Goal: Contribute content: Add original content to the website for others to see

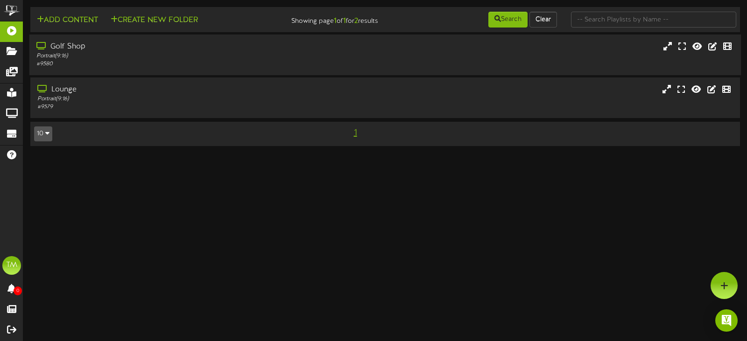
click at [104, 39] on div "Golf Shop Portrait ( 9:16 ) # 9580" at bounding box center [385, 55] width 712 height 41
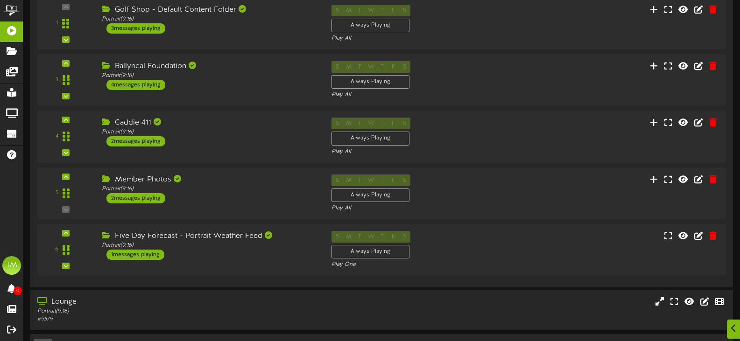
scroll to position [140, 0]
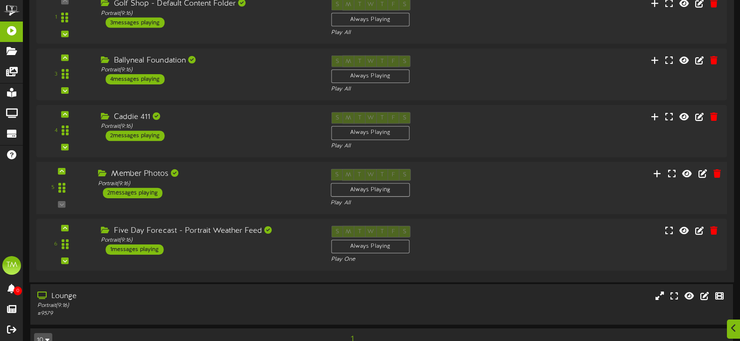
click at [219, 190] on div "Member Photos Portrait ( 9:16 ) 2 messages playing" at bounding box center [207, 183] width 232 height 29
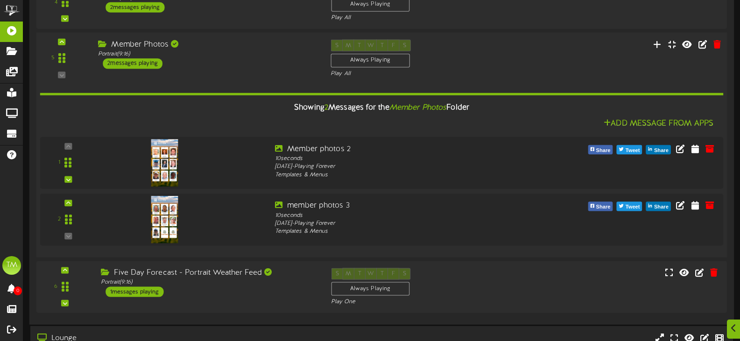
scroll to position [280, 0]
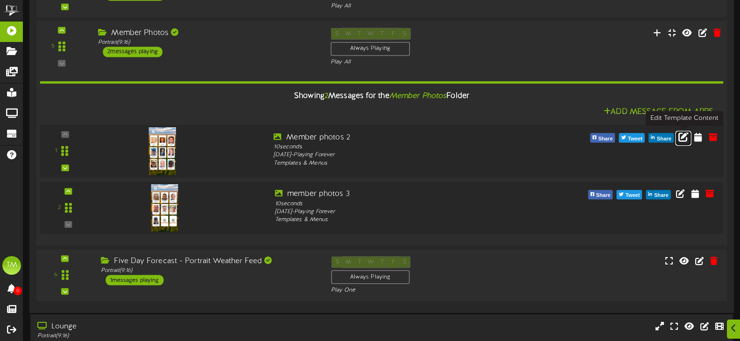
click at [685, 138] on icon at bounding box center [683, 136] width 10 height 10
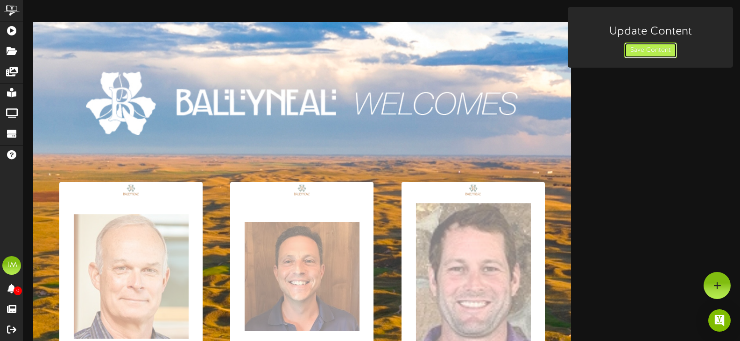
click at [629, 43] on button "Save Content" at bounding box center [650, 50] width 53 height 16
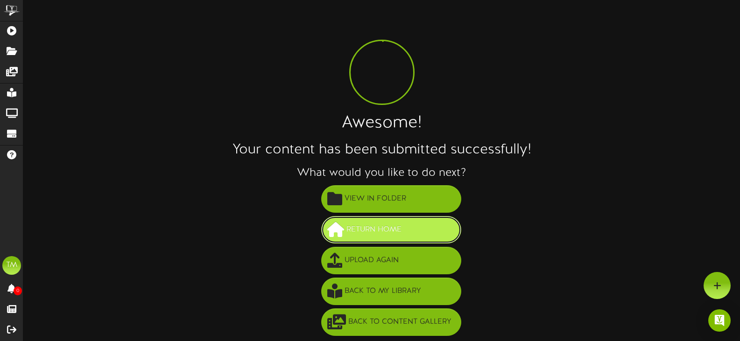
click at [410, 229] on button "Return Home" at bounding box center [391, 230] width 140 height 28
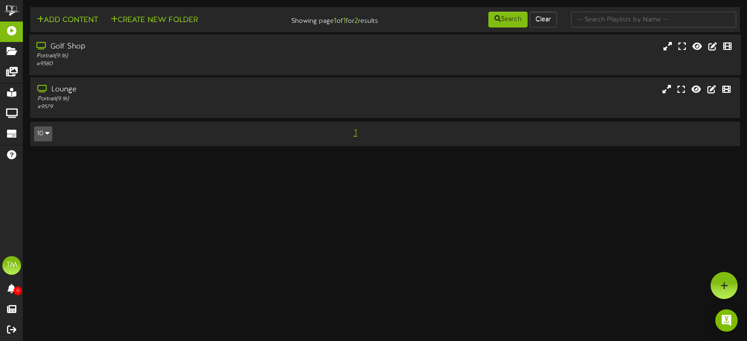
click at [171, 60] on div "Portrait ( 9:16 )" at bounding box center [177, 56] width 282 height 8
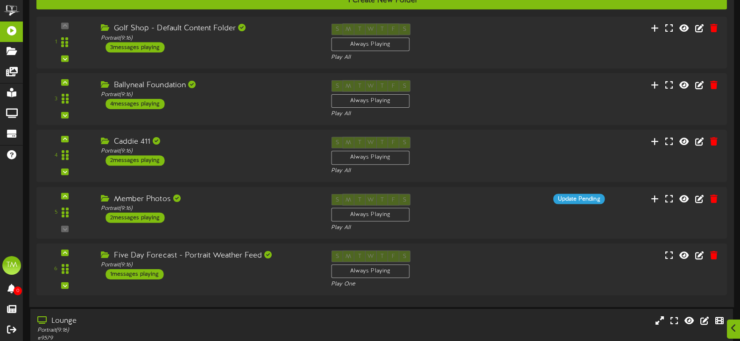
scroll to position [140, 0]
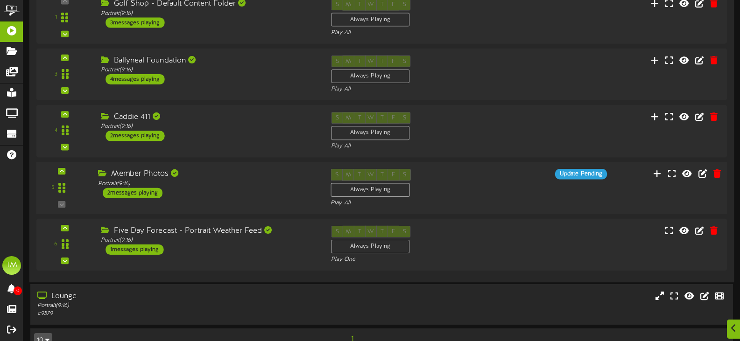
click at [242, 172] on div "Member Photos" at bounding box center [207, 174] width 218 height 11
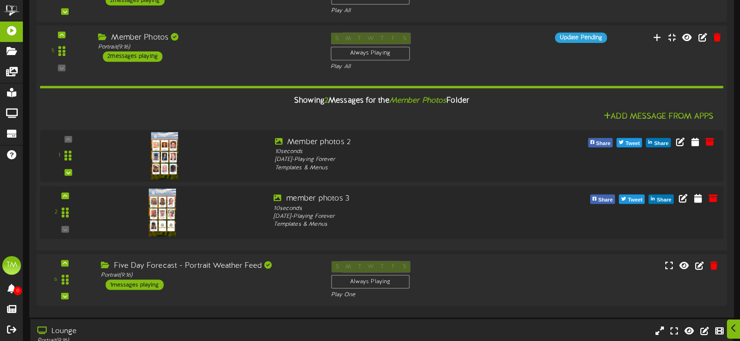
scroll to position [280, 0]
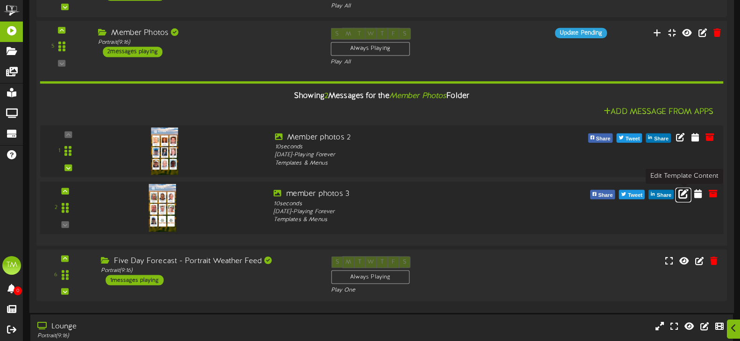
click at [684, 195] on icon at bounding box center [683, 193] width 10 height 10
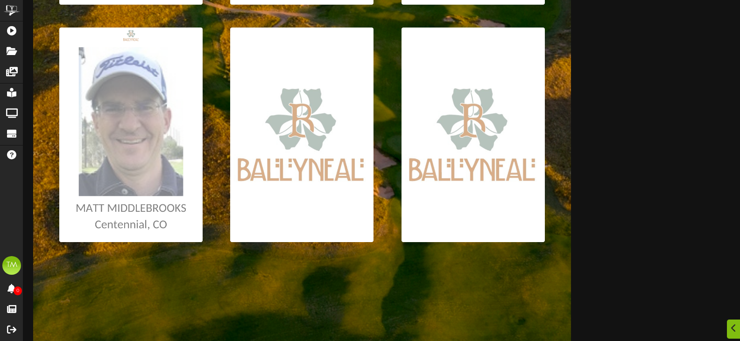
scroll to position [637, 0]
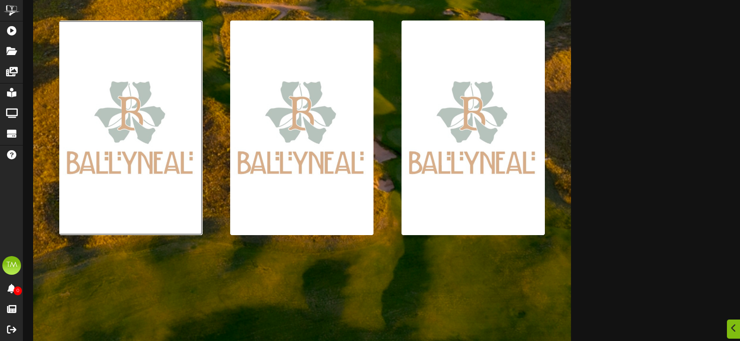
type input "**********"
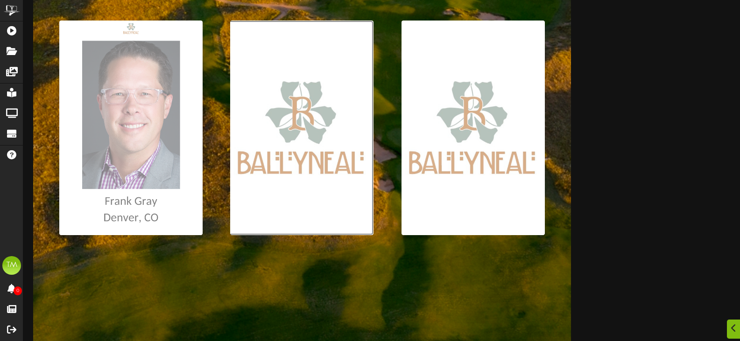
type input "**********"
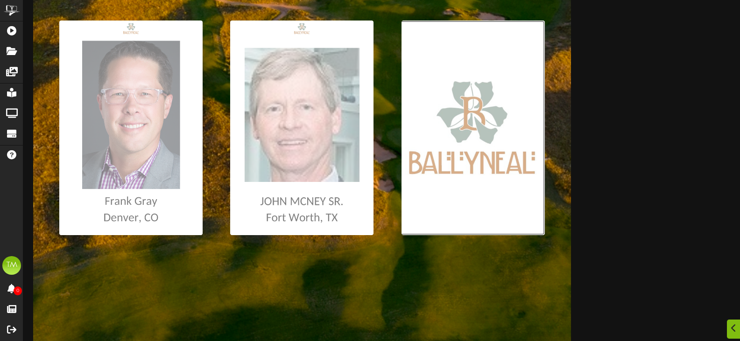
click at [490, 186] on input "file" at bounding box center [5, 128] width 1079 height 215
type input "**********"
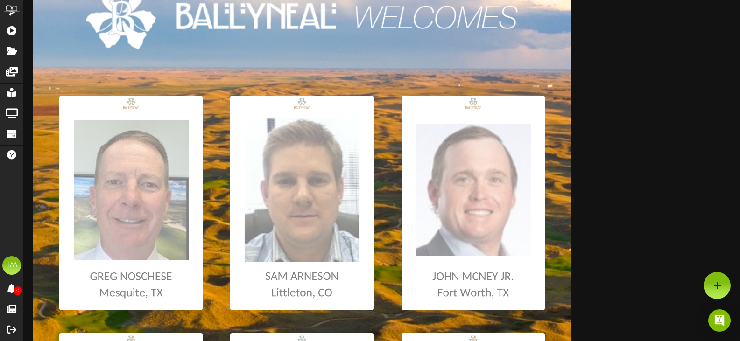
scroll to position [0, 0]
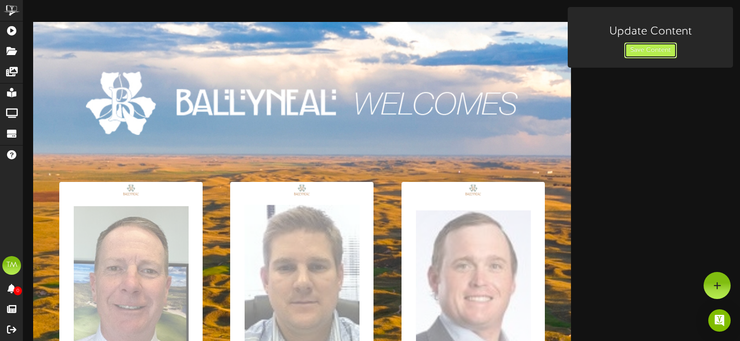
click at [643, 46] on button "Save Content" at bounding box center [650, 50] width 53 height 16
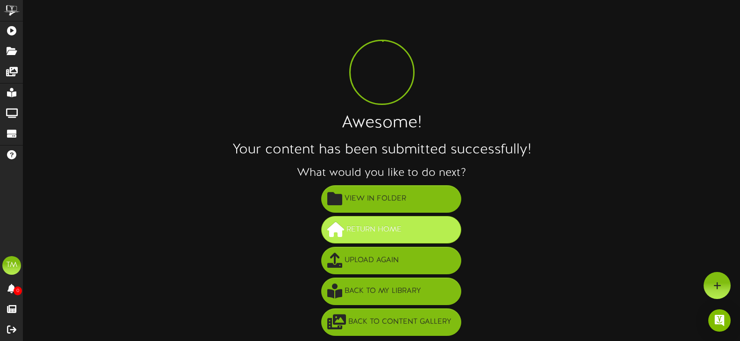
scroll to position [1, 0]
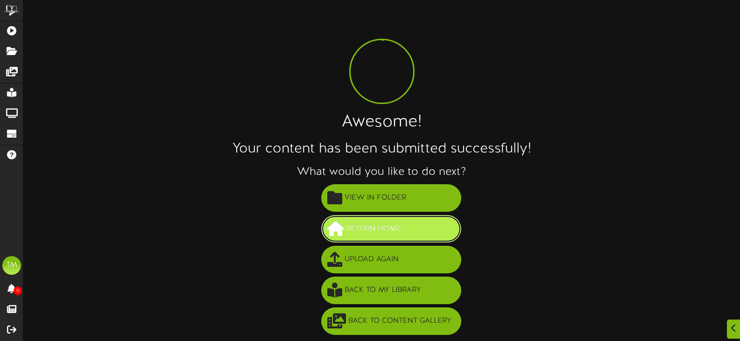
click at [407, 223] on button "Return Home" at bounding box center [391, 229] width 140 height 28
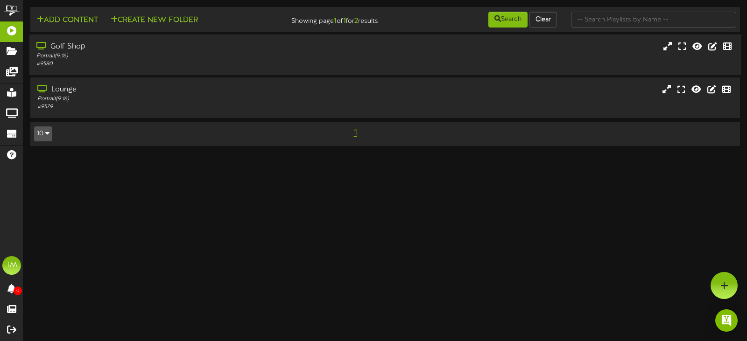
click at [275, 66] on div "# 9580" at bounding box center [177, 64] width 282 height 8
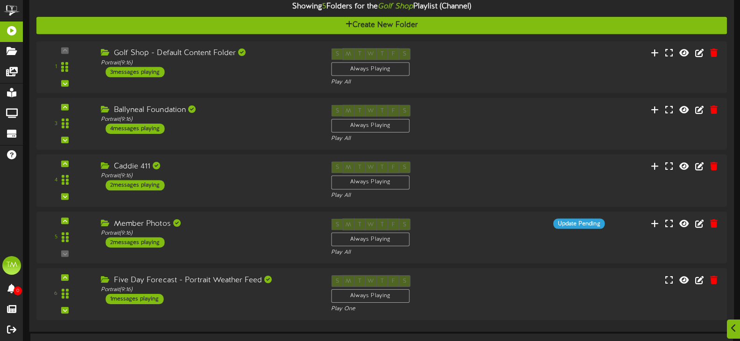
scroll to position [93, 0]
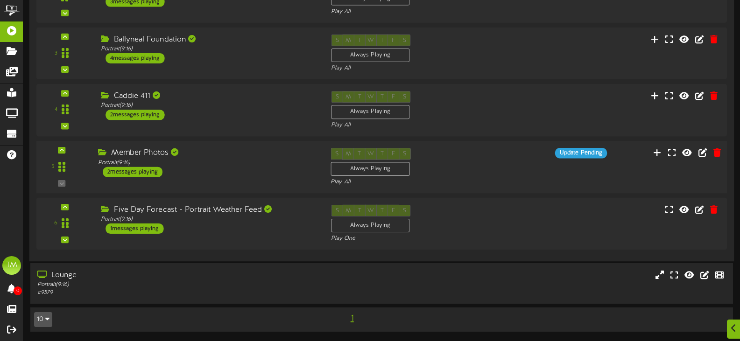
click at [464, 168] on div "S M T W T F S Always Playing Play All" at bounding box center [410, 167] width 175 height 38
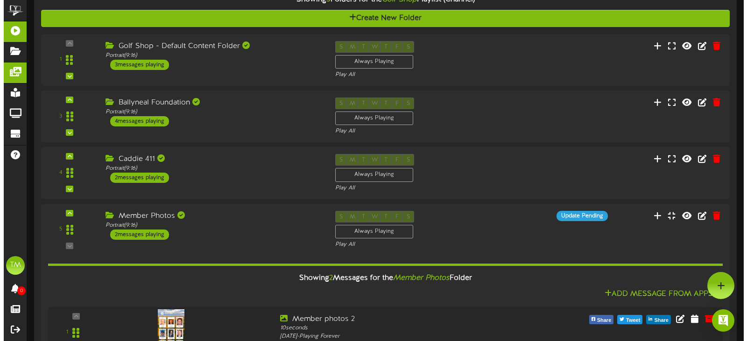
scroll to position [0, 0]
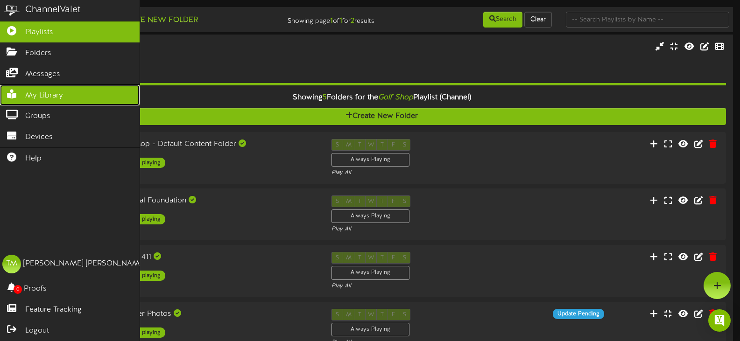
click at [45, 93] on span "My Library" at bounding box center [44, 96] width 38 height 11
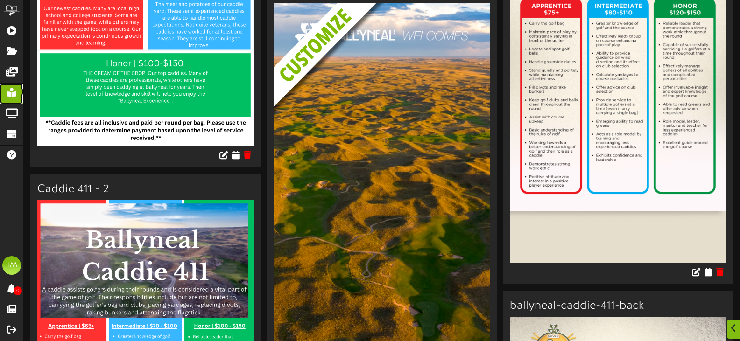
scroll to position [3080, 0]
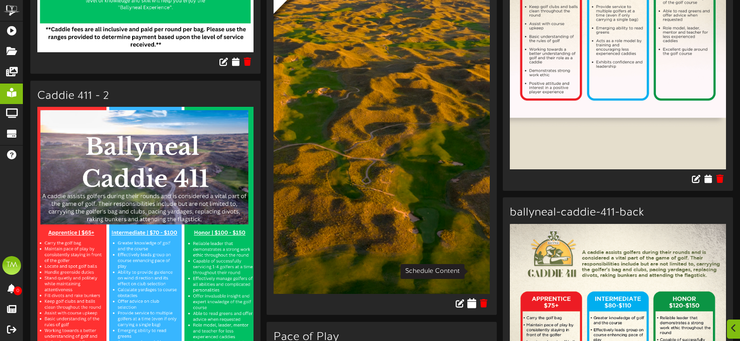
click at [470, 298] on icon at bounding box center [472, 303] width 9 height 10
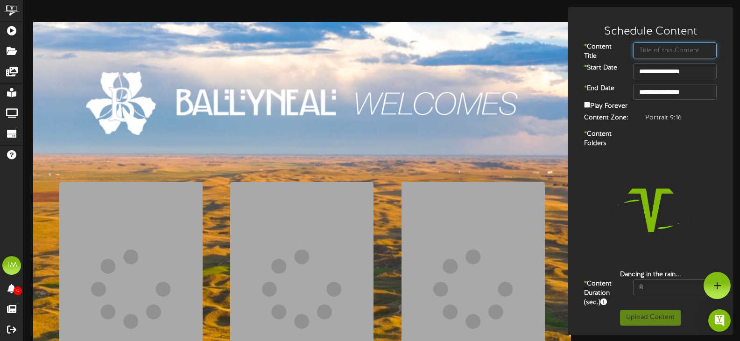
click at [667, 48] on input "text" at bounding box center [675, 50] width 84 height 16
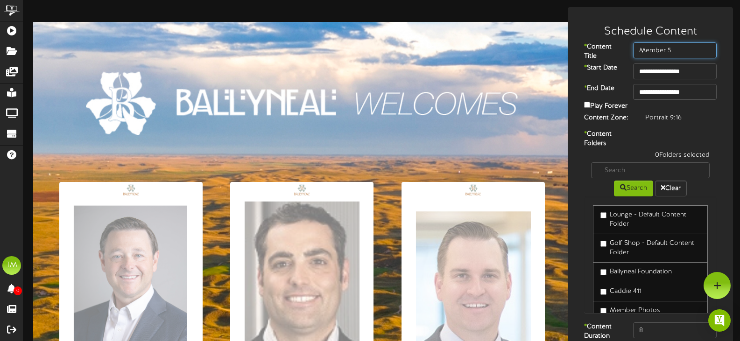
click at [666, 46] on input "Member 5" at bounding box center [675, 50] width 84 height 16
type input "Member Photos 4"
click at [590, 111] on label "Play Forever" at bounding box center [605, 105] width 43 height 11
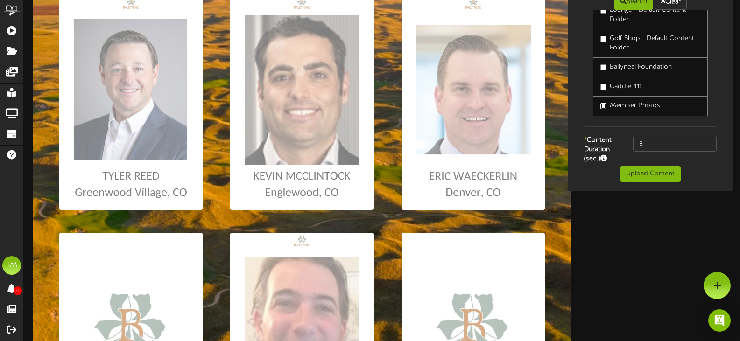
scroll to position [28, 0]
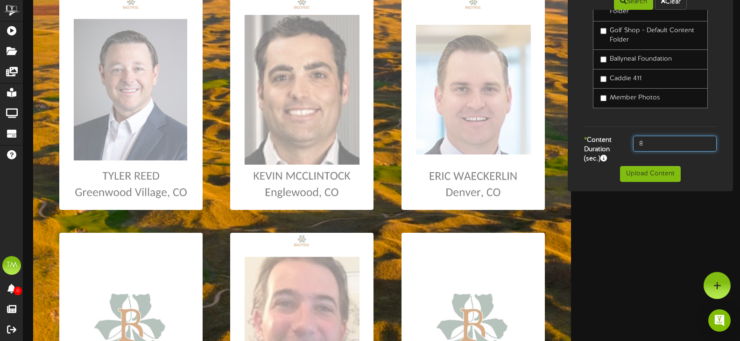
drag, startPoint x: 647, startPoint y: 148, endPoint x: 631, endPoint y: 152, distance: 16.3
click at [631, 152] on div "8" at bounding box center [675, 144] width 98 height 16
type input "10"
click at [649, 182] on button "Upload Content" at bounding box center [650, 174] width 61 height 16
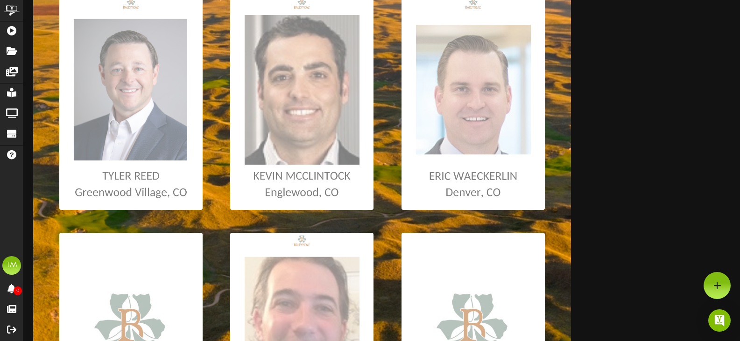
scroll to position [1, 0]
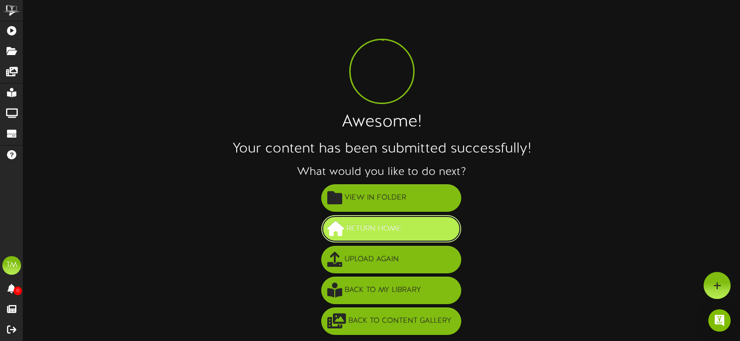
click at [374, 231] on span "Return Home" at bounding box center [374, 228] width 60 height 15
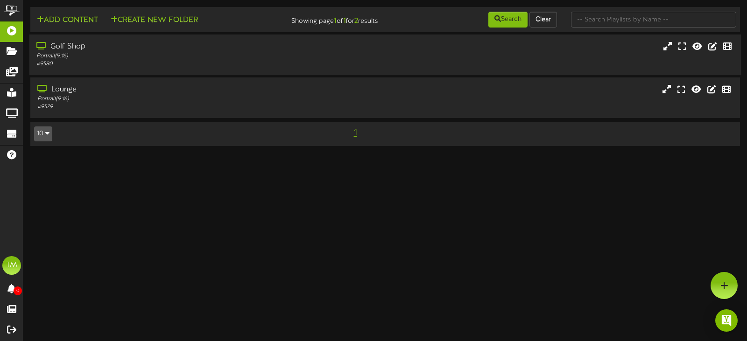
click at [231, 56] on div "Portrait ( 9:16 )" at bounding box center [177, 56] width 282 height 8
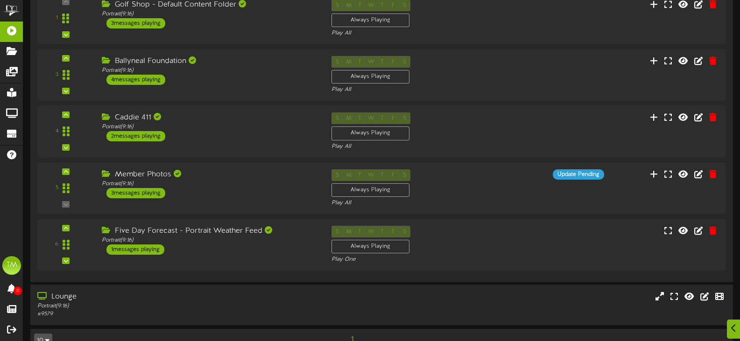
scroll to position [140, 0]
click at [449, 175] on div "S M T W T F S Always Playing Play All" at bounding box center [410, 188] width 175 height 38
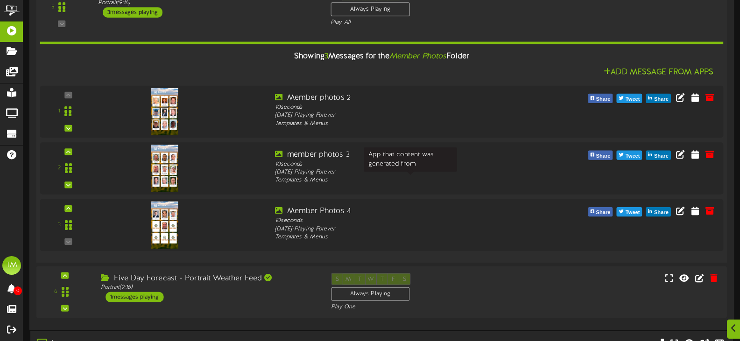
scroll to position [327, 0]
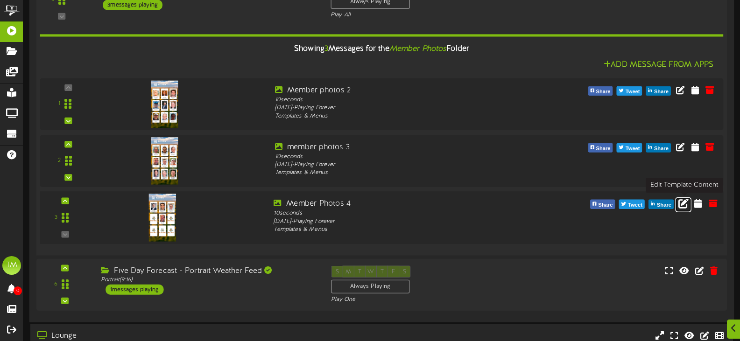
click at [684, 206] on icon at bounding box center [683, 203] width 10 height 10
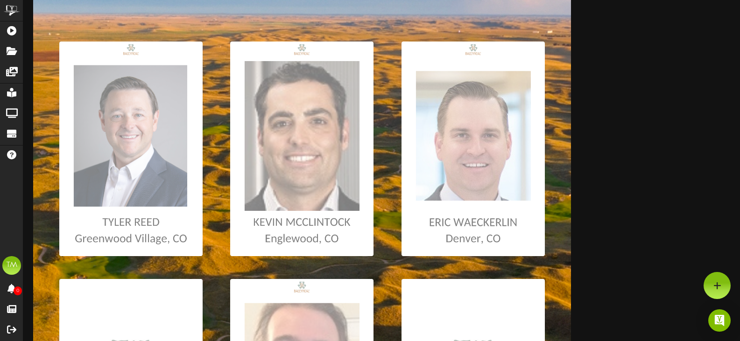
scroll to position [140, 0]
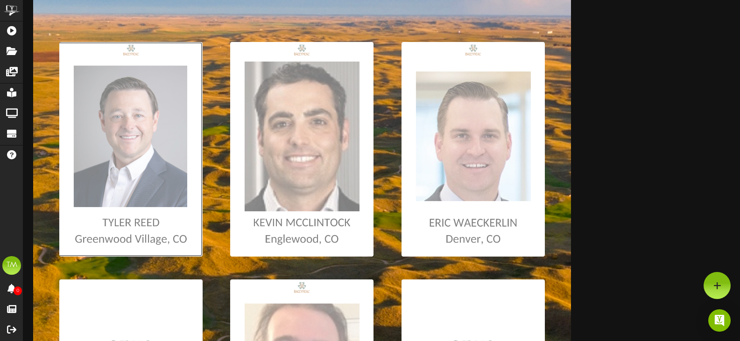
type input "**********"
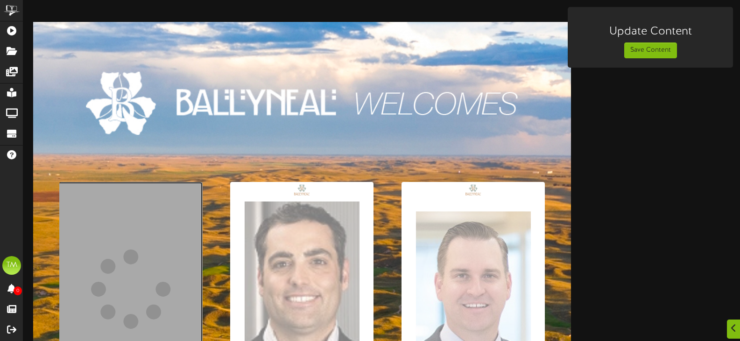
scroll to position [233, 0]
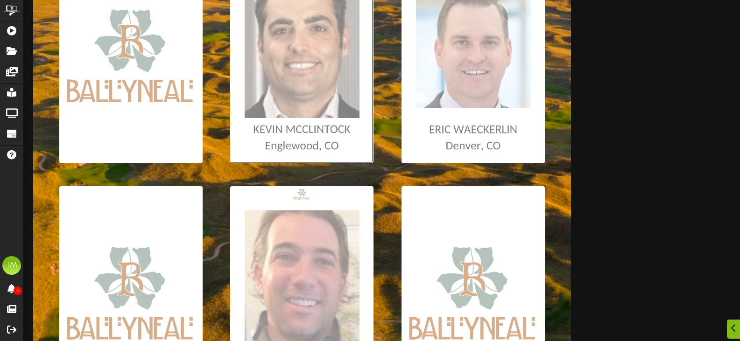
type input "**********"
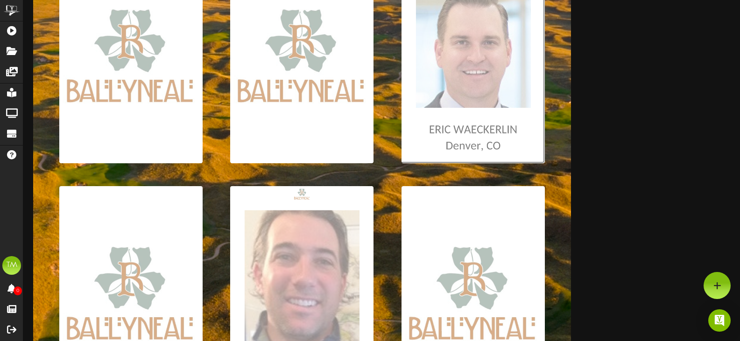
click at [467, 105] on input "file" at bounding box center [5, 56] width 1079 height 215
type input "**********"
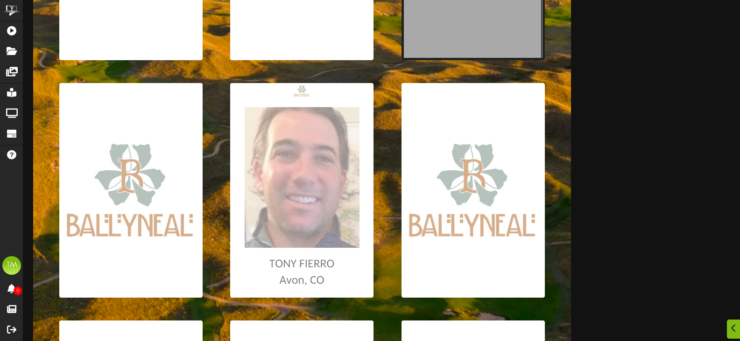
scroll to position [420, 0]
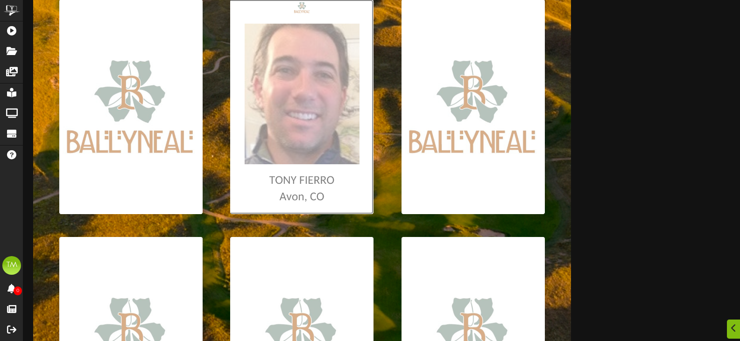
type input "**********"
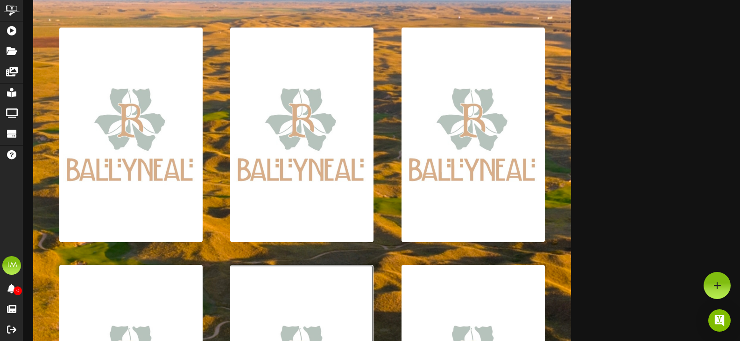
scroll to position [93, 0]
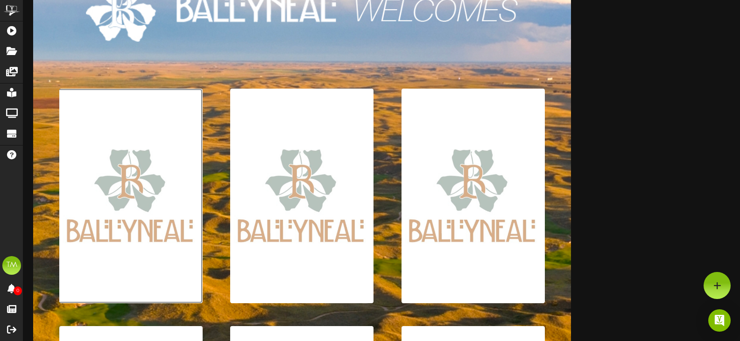
type input "**********"
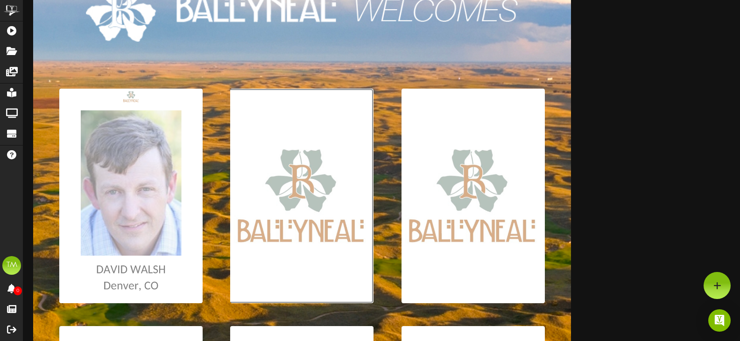
type input "**********"
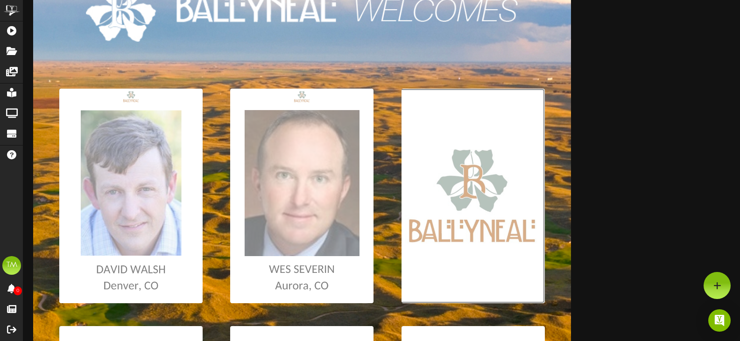
click at [463, 236] on input "file" at bounding box center [5, 196] width 1079 height 215
type input "**********"
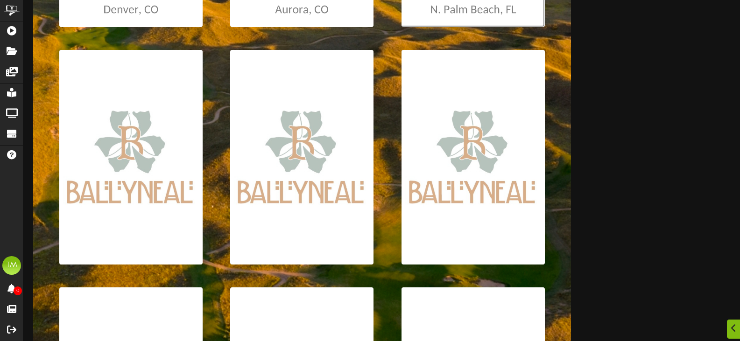
scroll to position [373, 0]
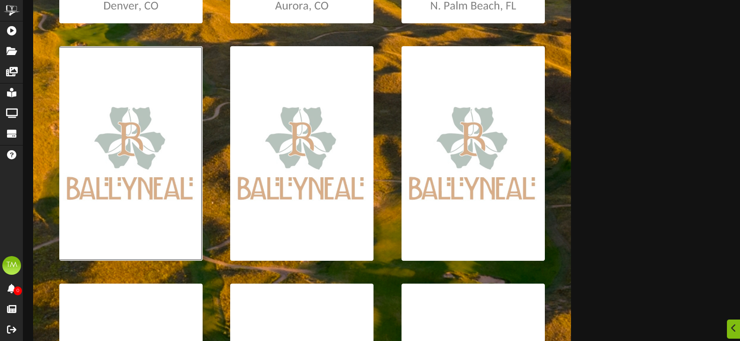
type input "**********"
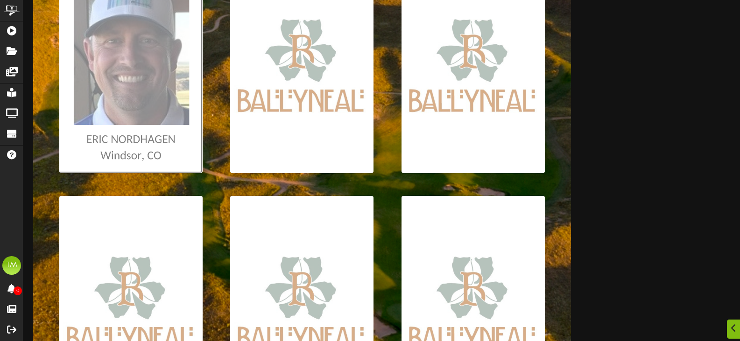
scroll to position [497, 0]
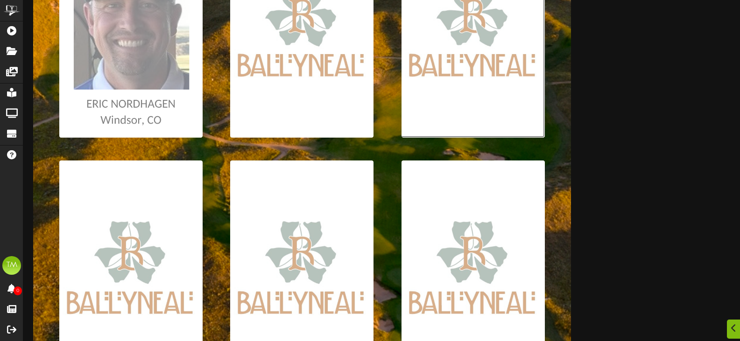
click at [425, 60] on input "file" at bounding box center [5, 30] width 1079 height 215
type input "**********"
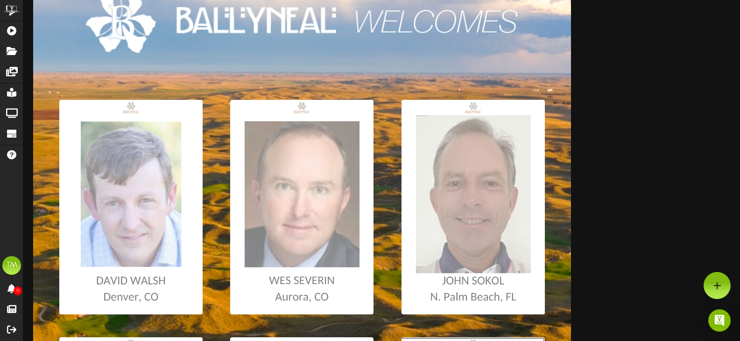
scroll to position [0, 0]
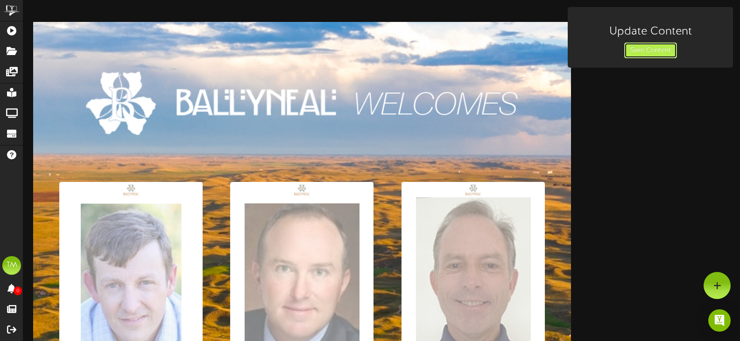
click at [638, 51] on button "Save Content" at bounding box center [650, 50] width 53 height 16
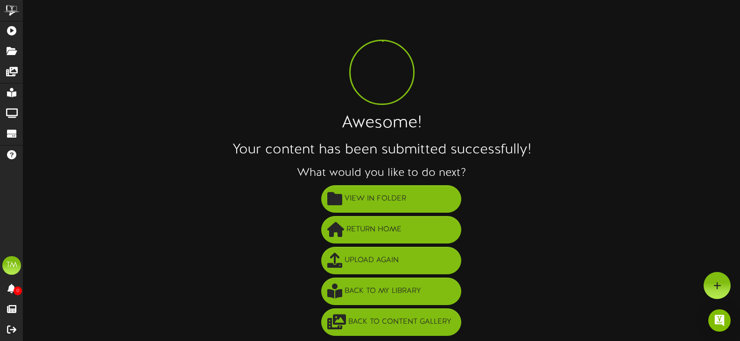
scroll to position [1, 0]
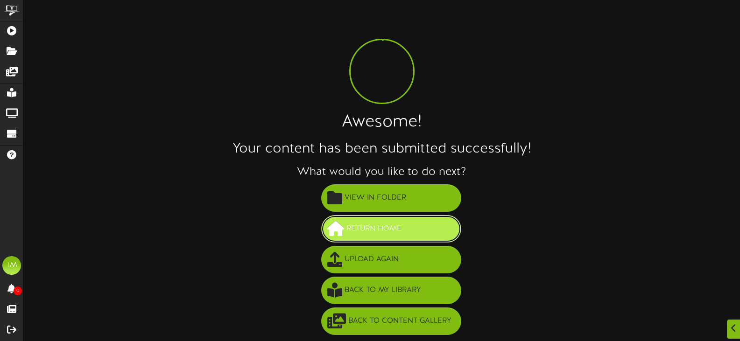
click at [367, 230] on span "Return Home" at bounding box center [374, 228] width 60 height 15
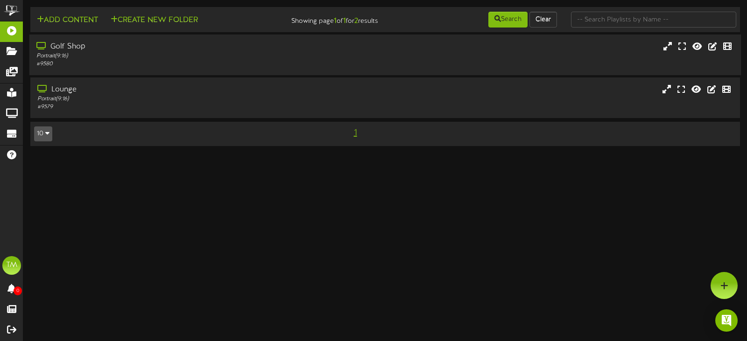
click at [171, 46] on div "Golf Shop" at bounding box center [177, 47] width 282 height 11
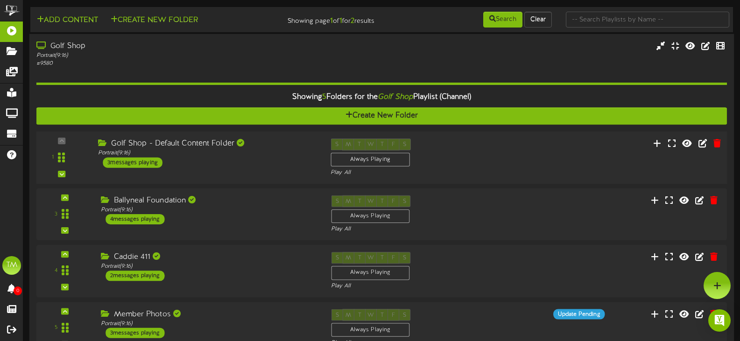
click at [443, 147] on div "S M T W T F S Always Playing Play All" at bounding box center [410, 158] width 175 height 38
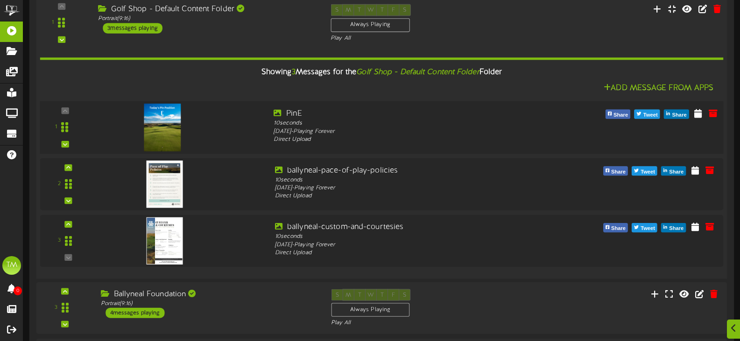
scroll to position [187, 0]
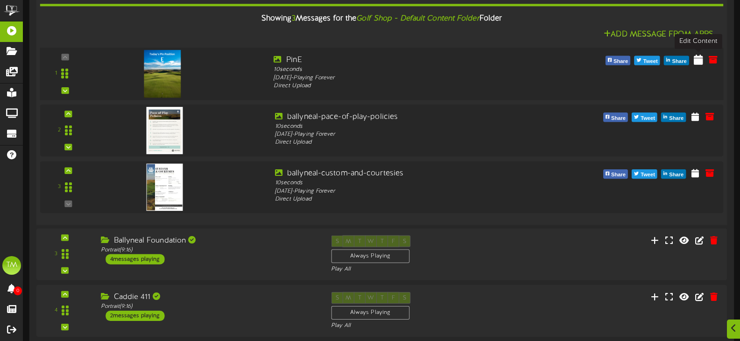
click at [697, 57] on icon at bounding box center [697, 59] width 9 height 10
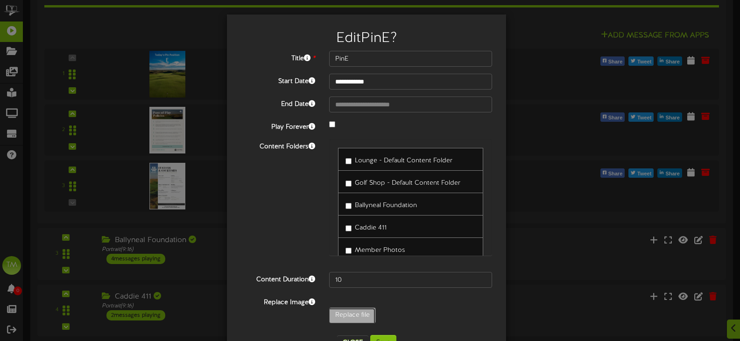
click at [354, 203] on div "**********" at bounding box center [366, 189] width 251 height 277
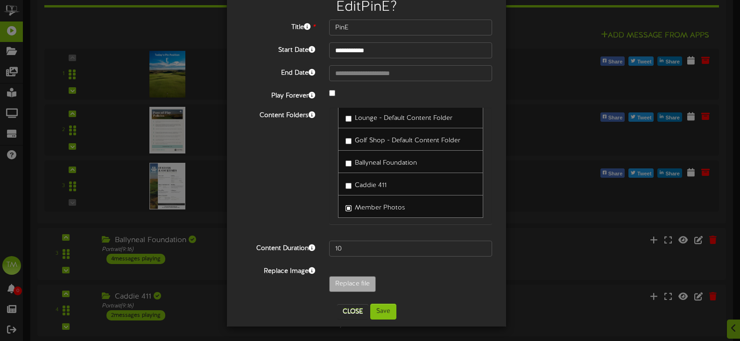
scroll to position [14, 0]
type input "**********"
type input "PinF"
click at [380, 312] on button "Save" at bounding box center [383, 312] width 26 height 16
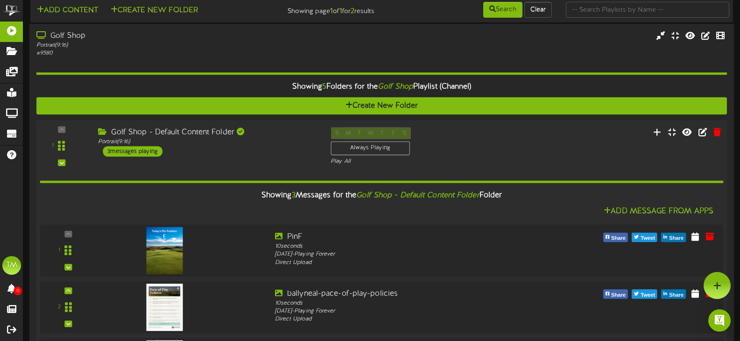
scroll to position [0, 0]
